Goal: Task Accomplishment & Management: Use online tool/utility

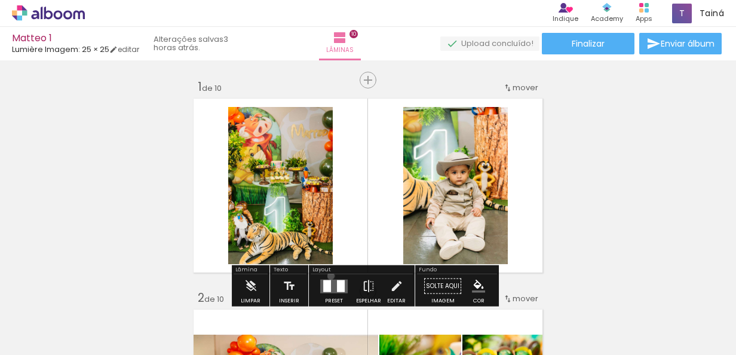
click at [328, 275] on div at bounding box center [334, 286] width 32 height 24
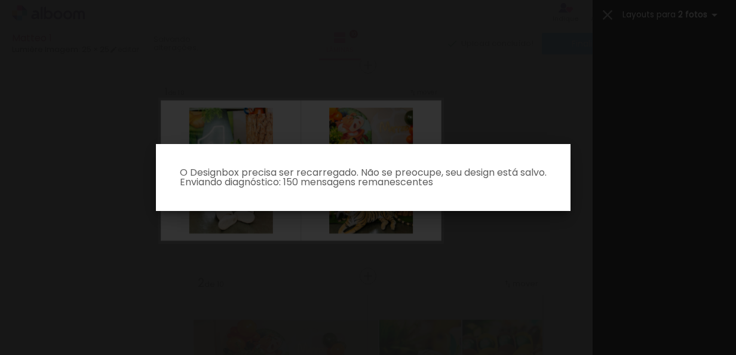
scroll to position [144, 0]
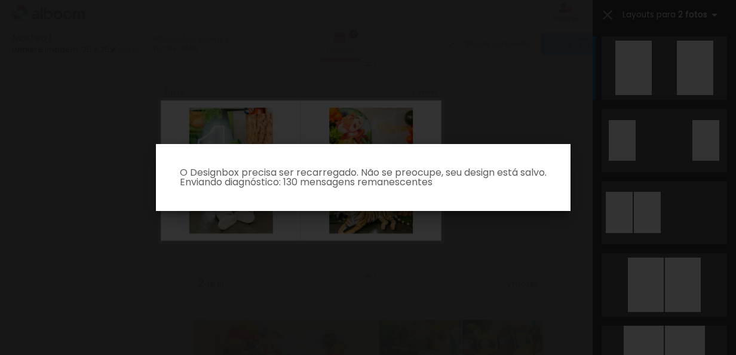
click at [514, 115] on iron-overlay-backdrop at bounding box center [368, 177] width 736 height 355
click at [294, 178] on p "O Designbox precisa ser recarregado. Não se preocupe, seu design está salvo. En…" at bounding box center [362, 177] width 395 height 19
click at [387, 189] on paper-dialog "O Designbox precisa ser recarregado. Não se preocupe, seu design está salvo. En…" at bounding box center [363, 177] width 414 height 67
click at [475, 191] on paper-dialog "O Designbox precisa ser recarregado. Não se preocupe, seu design está salvo. En…" at bounding box center [363, 177] width 414 height 67
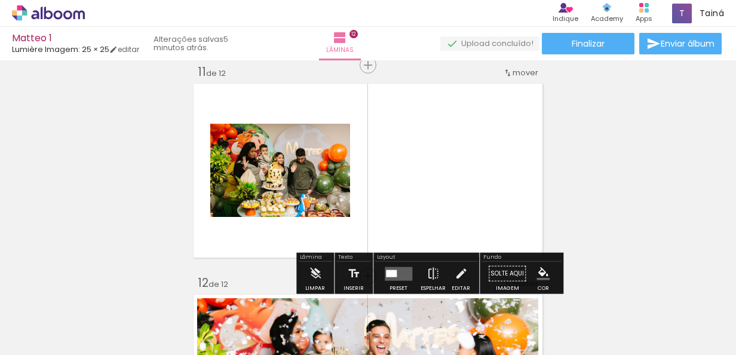
scroll to position [0, 2843]
click at [402, 263] on div at bounding box center [398, 274] width 32 height 24
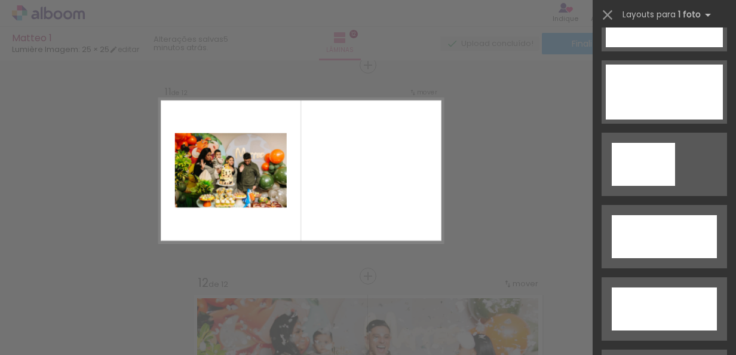
scroll to position [3883, 0]
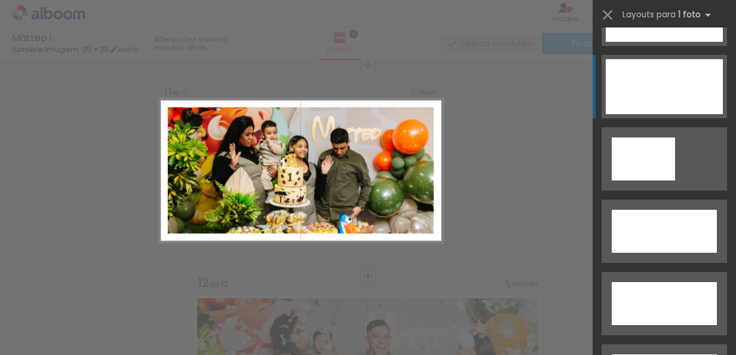
click at [700, 87] on div at bounding box center [663, 86] width 117 height 55
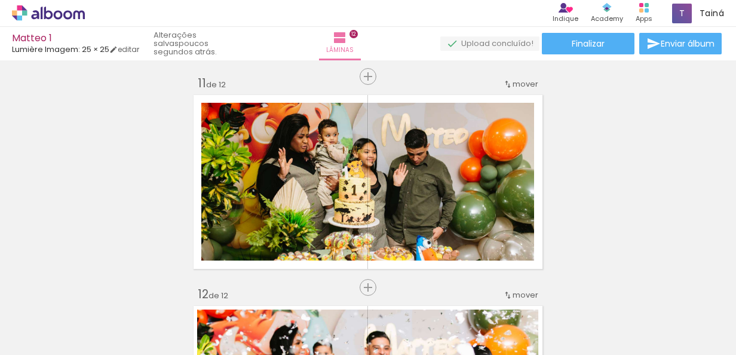
scroll to position [2129, 0]
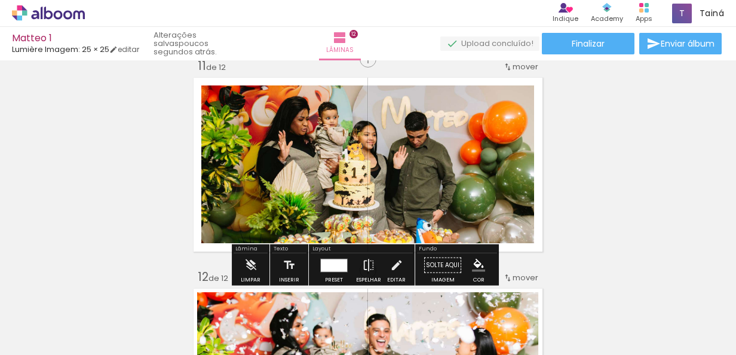
click at [509, 73] on div "mover" at bounding box center [520, 67] width 35 height 20
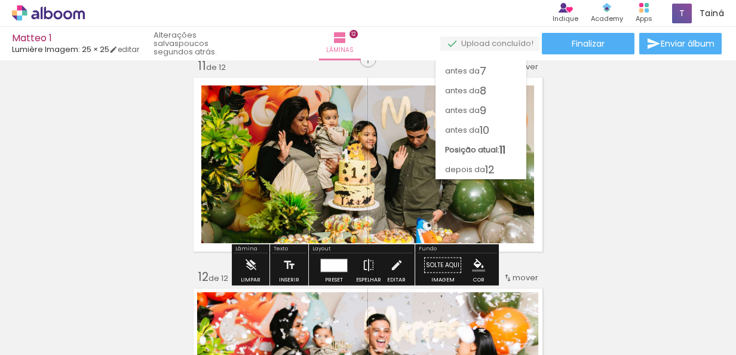
scroll to position [112, 0]
click at [499, 130] on paper-item "antes da 10" at bounding box center [480, 130] width 91 height 20
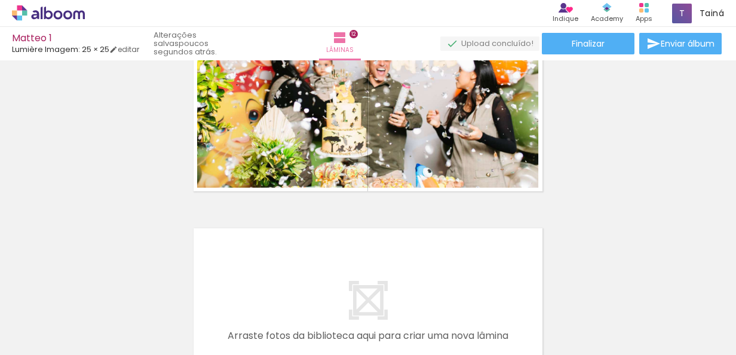
scroll to position [2409, 0]
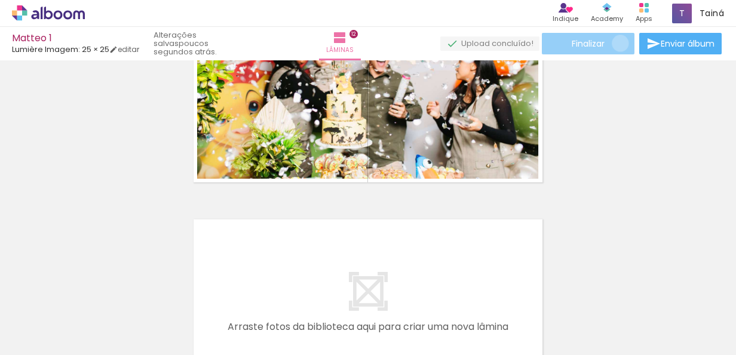
click at [616, 43] on paper-button "Finalizar" at bounding box center [588, 43] width 93 height 21
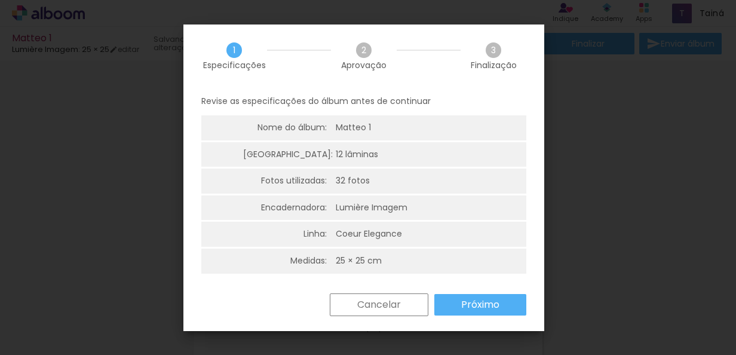
drag, startPoint x: 334, startPoint y: 156, endPoint x: 482, endPoint y: 303, distance: 209.0
click at [482, 303] on div "1 Especificações 2 Aprovação 3 Finalização Revise as especificações do álbum an…" at bounding box center [363, 177] width 361 height 306
click at [0, 0] on slot "Próximo" at bounding box center [0, 0] width 0 height 0
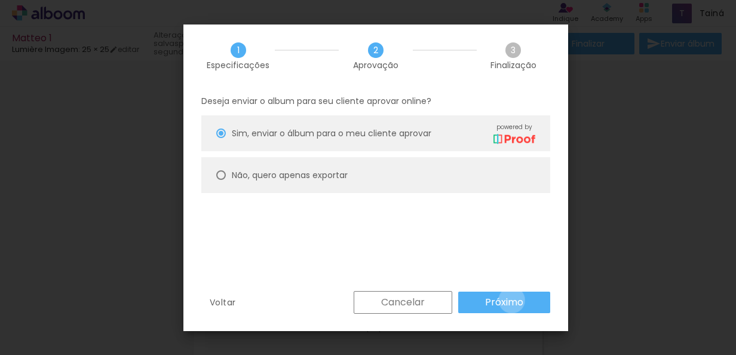
click at [0, 0] on slot "Próximo" at bounding box center [0, 0] width 0 height 0
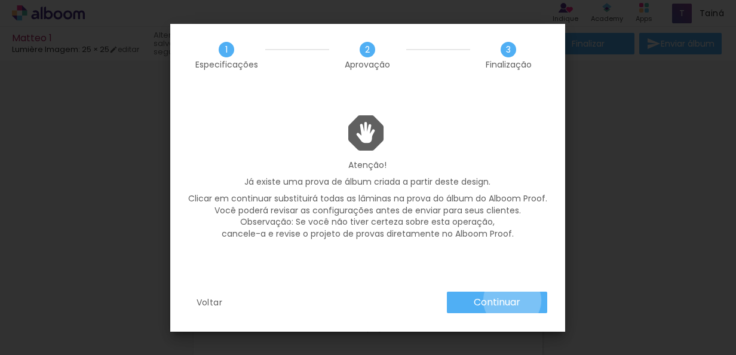
click at [0, 0] on slot "Continuar" at bounding box center [0, 0] width 0 height 0
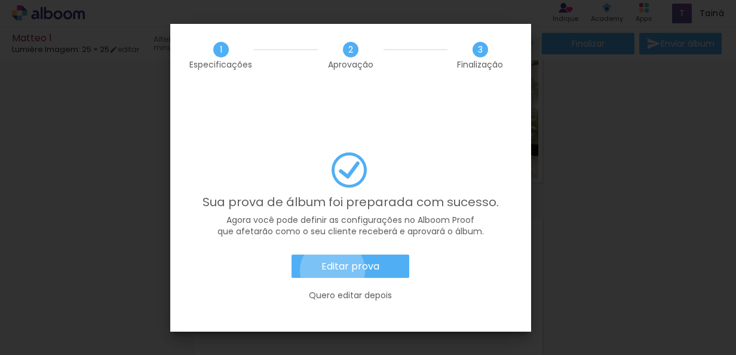
click at [0, 0] on slot "Editar prova" at bounding box center [0, 0] width 0 height 0
